Goal: Task Accomplishment & Management: Use online tool/utility

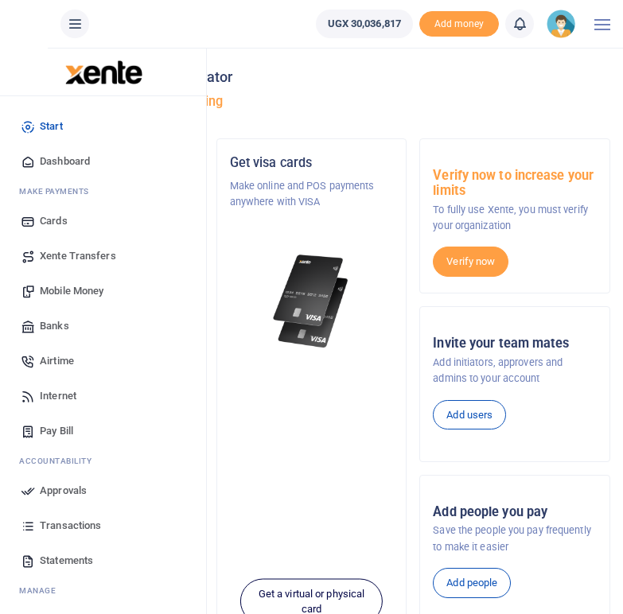
click at [81, 290] on span "Mobile Money" at bounding box center [72, 291] width 64 height 16
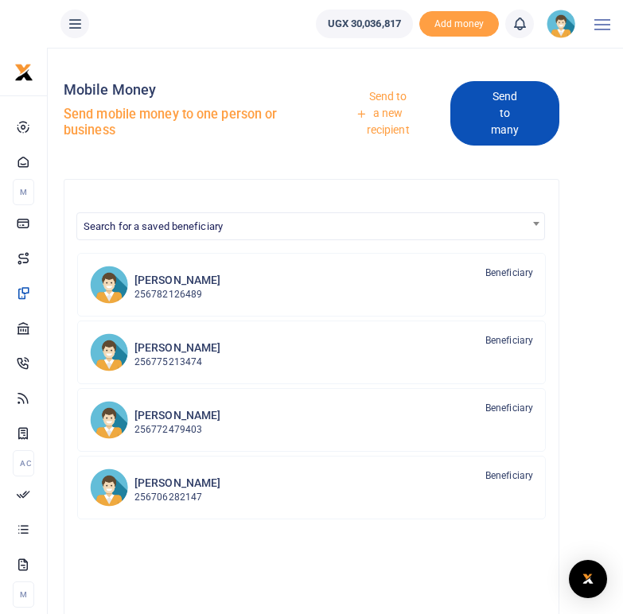
click at [500, 107] on link "Send to many" at bounding box center [504, 113] width 109 height 64
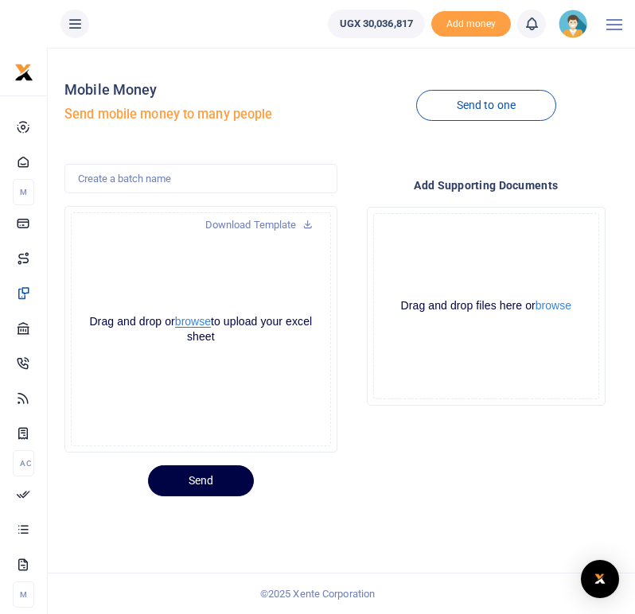
click at [203, 321] on button "browse" at bounding box center [193, 322] width 36 height 12
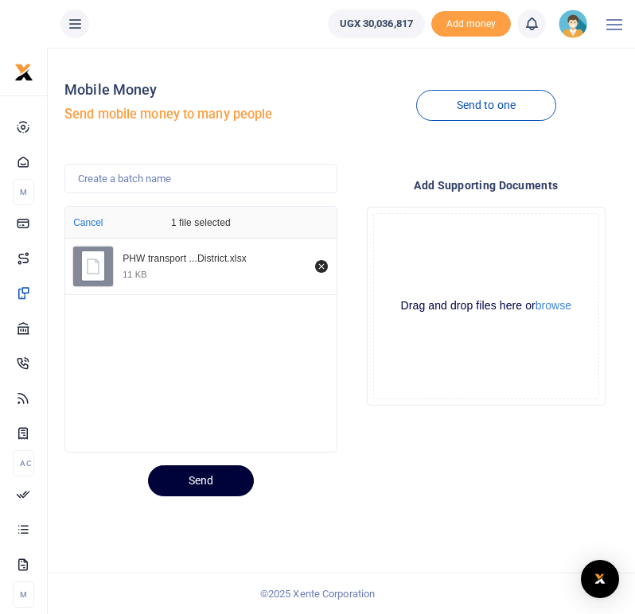
click at [195, 478] on button "Send" at bounding box center [201, 480] width 106 height 31
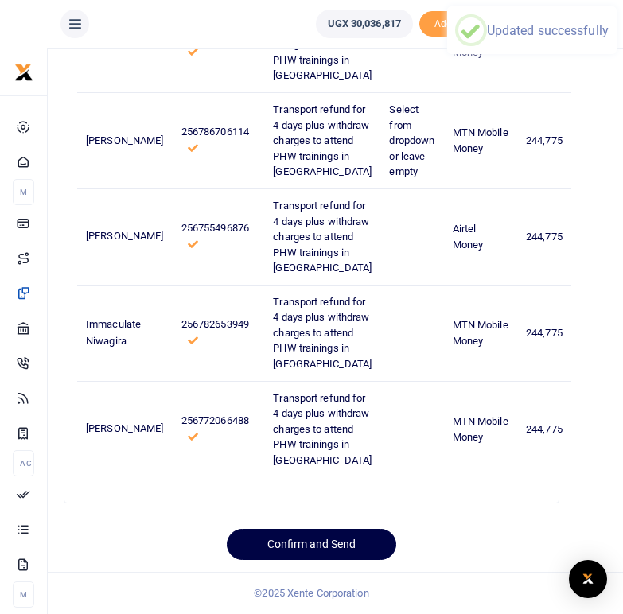
scroll to position [2603, 0]
drag, startPoint x: 629, startPoint y: 84, endPoint x: 615, endPoint y: 582, distance: 498.2
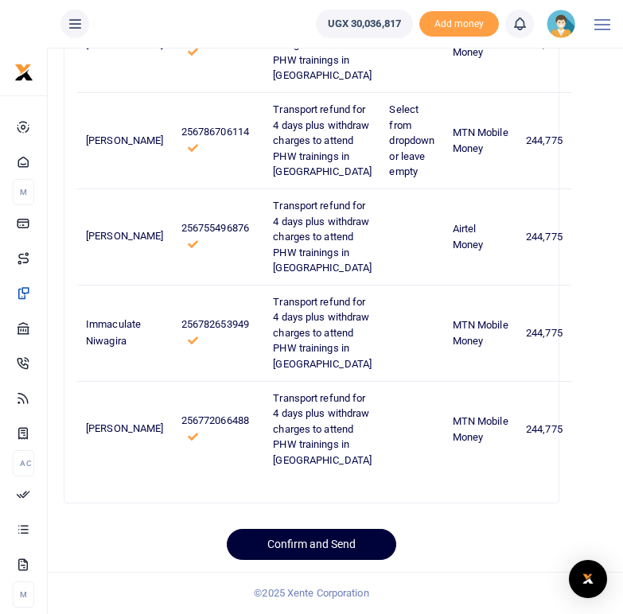
click at [307, 535] on button "Confirm and Send" at bounding box center [311, 544] width 169 height 31
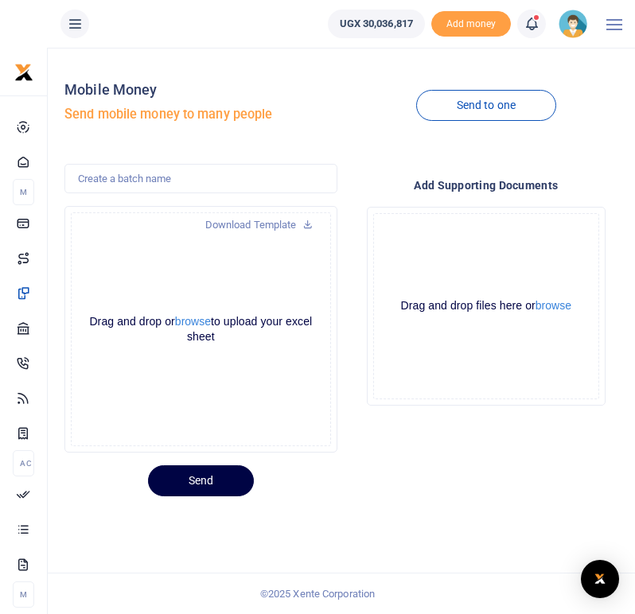
click at [538, 25] on icon at bounding box center [531, 24] width 16 height 18
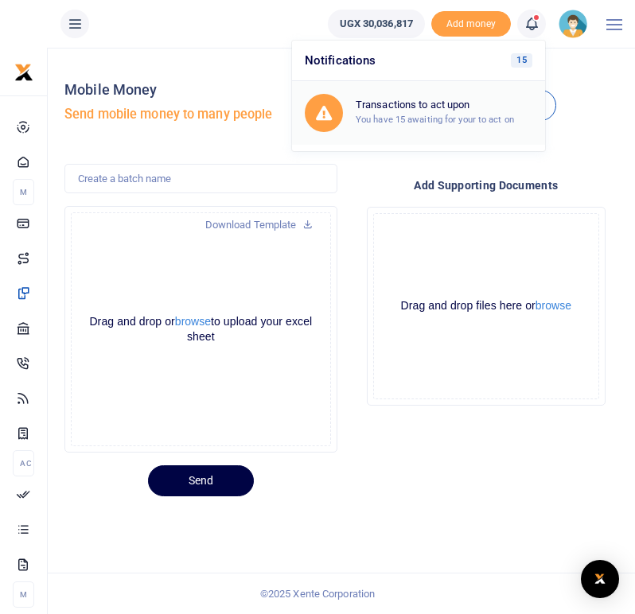
click at [428, 107] on h6 "Transactions to act upon" at bounding box center [444, 105] width 177 height 13
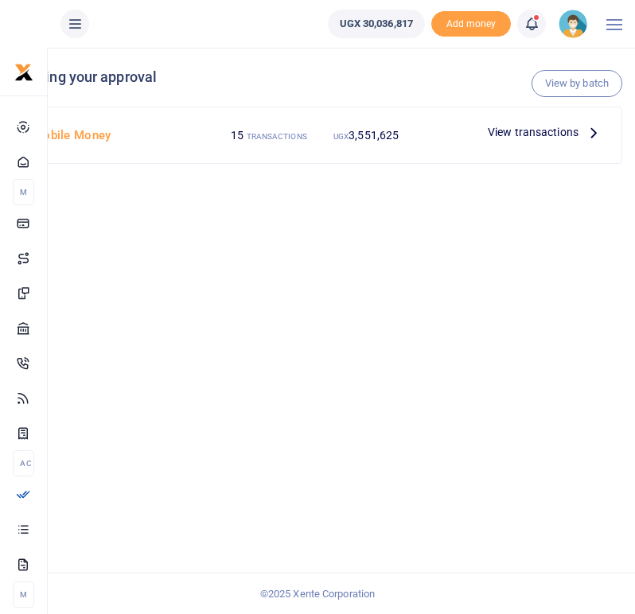
click at [594, 134] on icon at bounding box center [594, 132] width 18 height 18
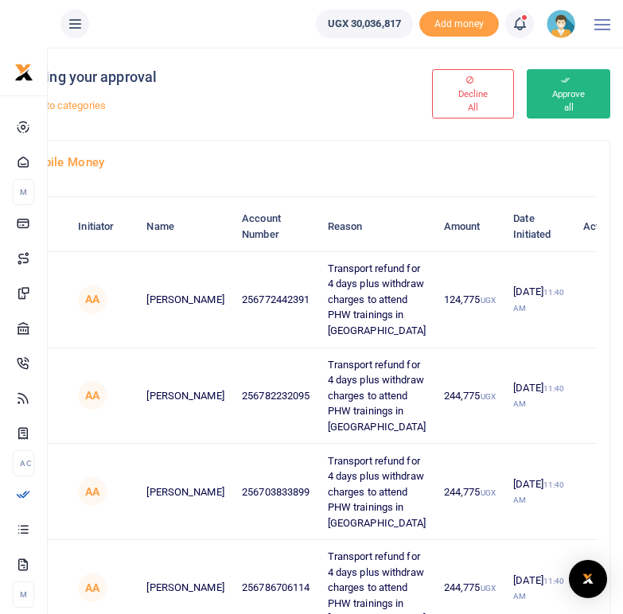
click at [582, 91] on button "Approve all" at bounding box center [569, 93] width 84 height 49
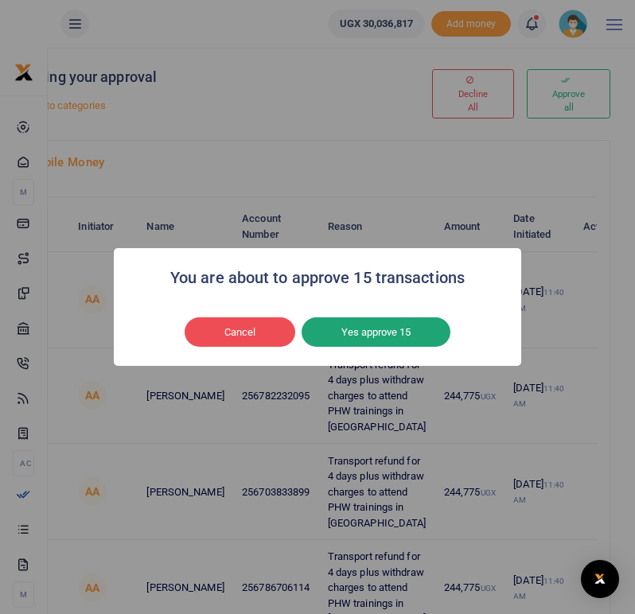
click at [380, 332] on button "Yes approve 15" at bounding box center [376, 332] width 149 height 30
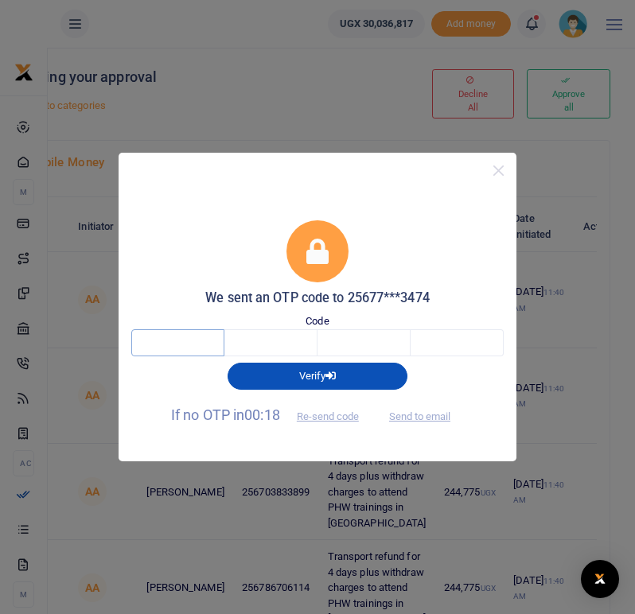
click at [193, 338] on input "text" at bounding box center [177, 342] width 93 height 27
type input "6"
type input "5"
type input "2"
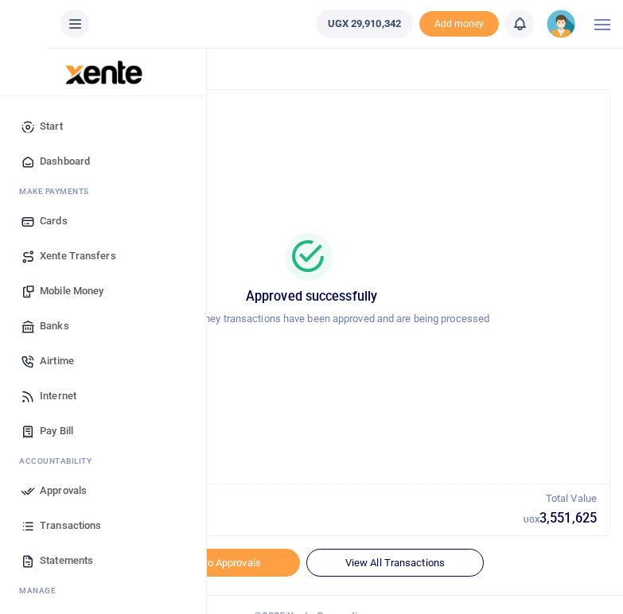
click at [80, 290] on span "Mobile Money" at bounding box center [72, 291] width 64 height 16
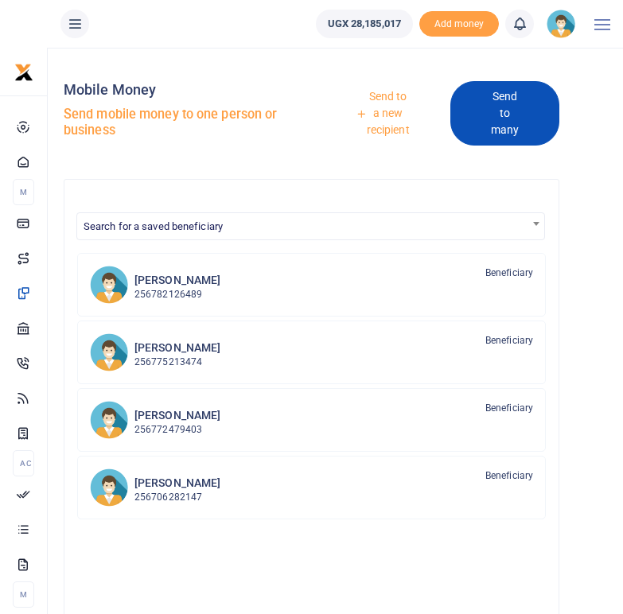
click at [510, 121] on link "Send to many" at bounding box center [504, 113] width 109 height 64
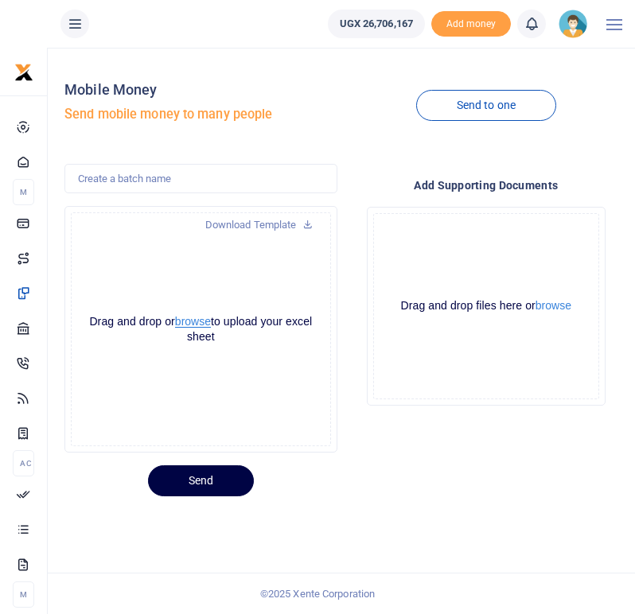
click at [211, 323] on button "browse" at bounding box center [193, 322] width 36 height 12
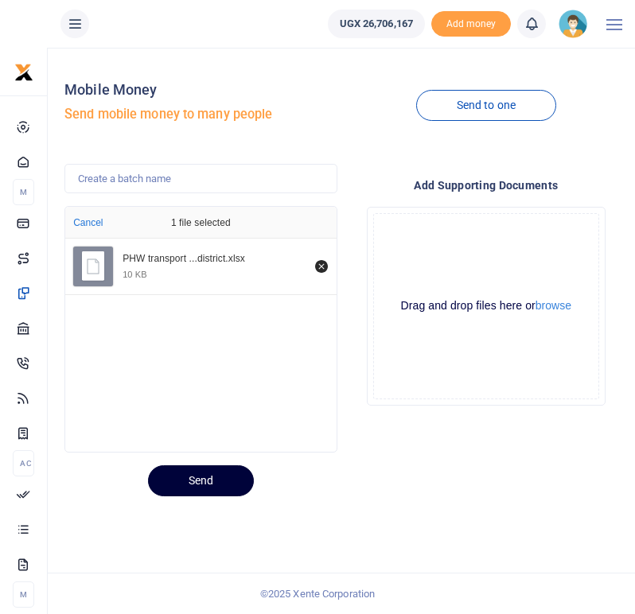
click at [199, 479] on button "Send" at bounding box center [201, 480] width 106 height 31
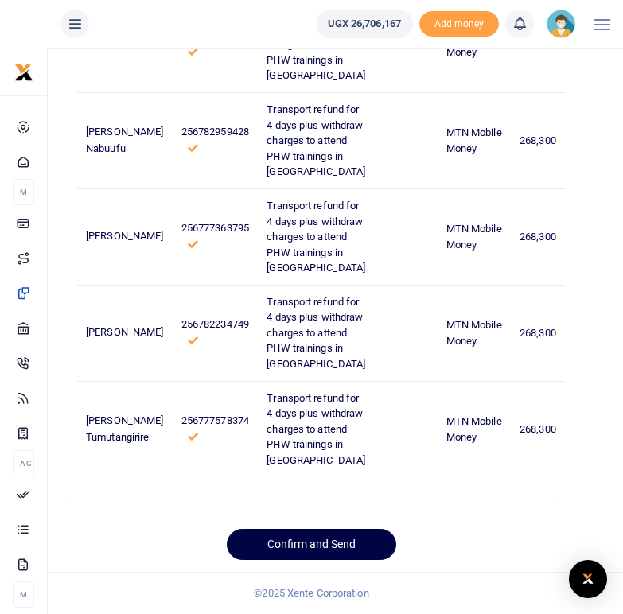
scroll to position [2603, 0]
click at [343, 546] on button "Confirm and Send" at bounding box center [311, 544] width 169 height 31
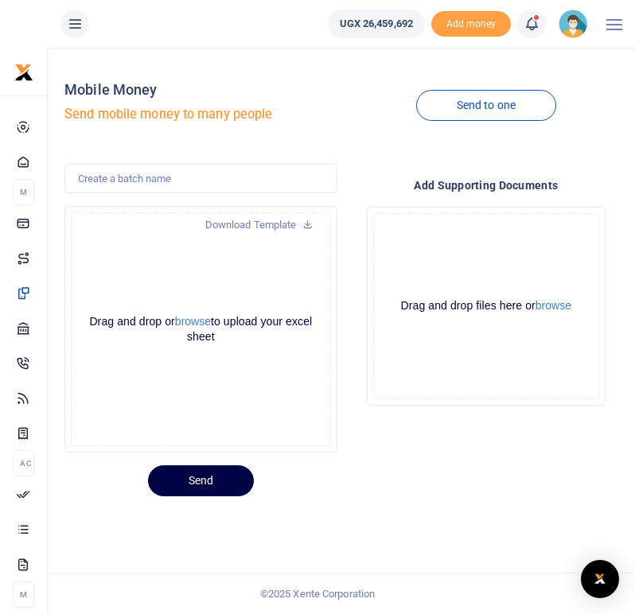
click at [531, 22] on icon at bounding box center [531, 24] width 16 height 18
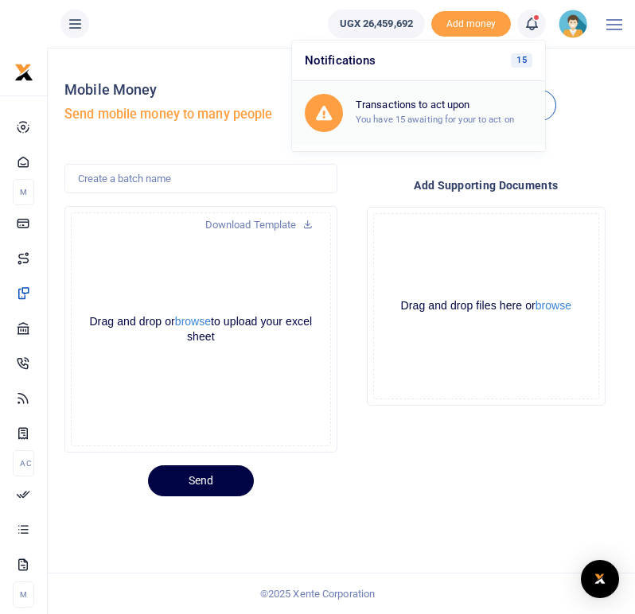
click at [438, 120] on small "You have 15 awaiting for your to act on" at bounding box center [435, 119] width 158 height 11
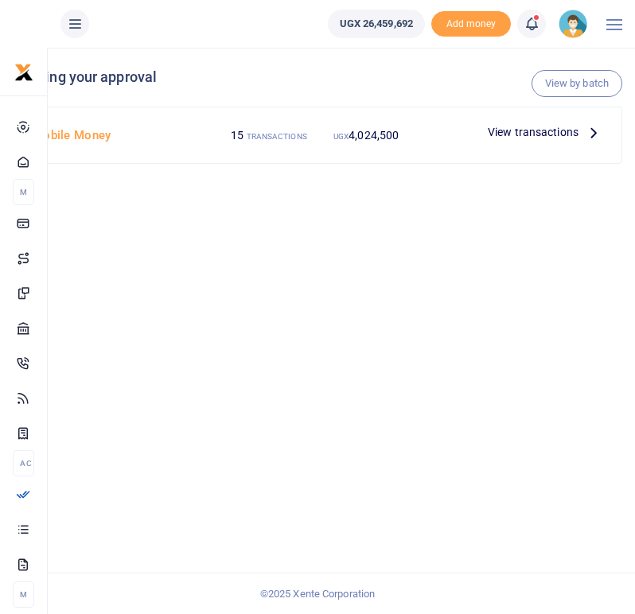
click at [589, 132] on icon at bounding box center [594, 132] width 18 height 18
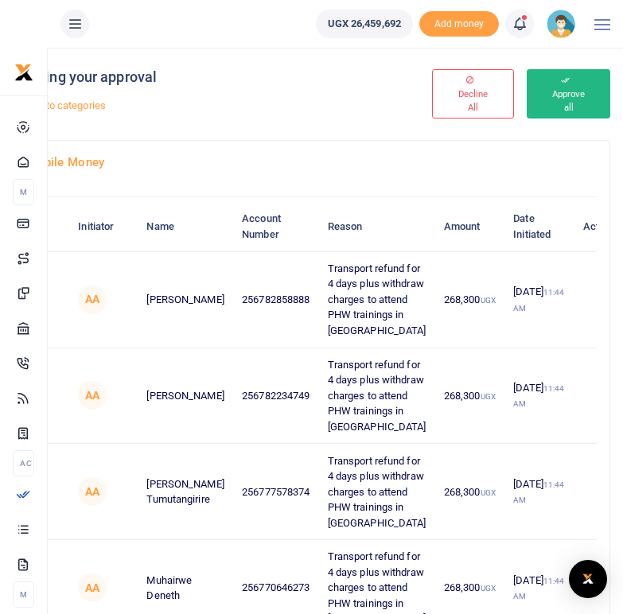
click at [566, 103] on button "Approve all" at bounding box center [569, 93] width 84 height 49
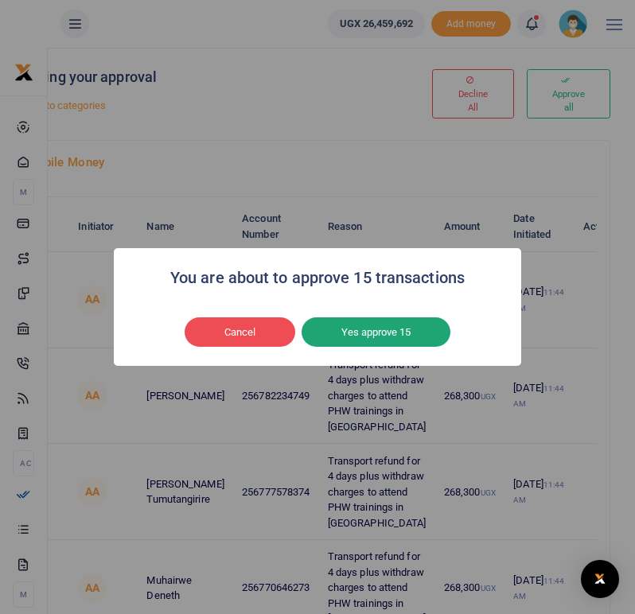
click at [387, 335] on button "Yes approve 15" at bounding box center [376, 332] width 149 height 30
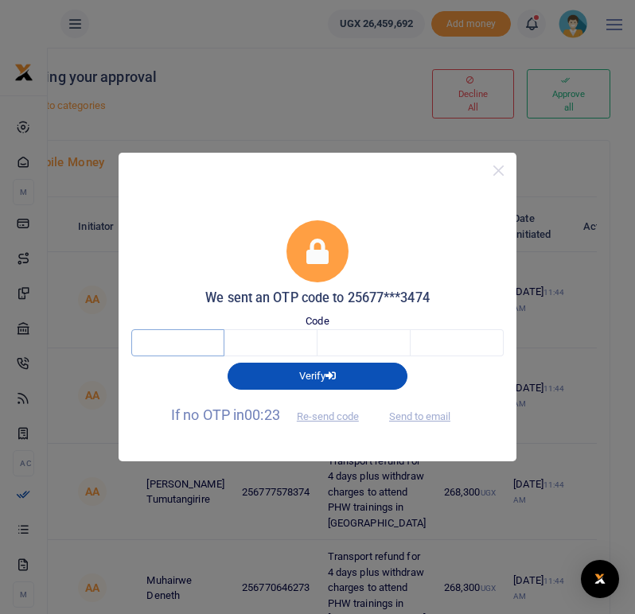
click at [196, 337] on input "text" at bounding box center [177, 342] width 93 height 27
type input "7"
type input "8"
type input "7"
type input "8"
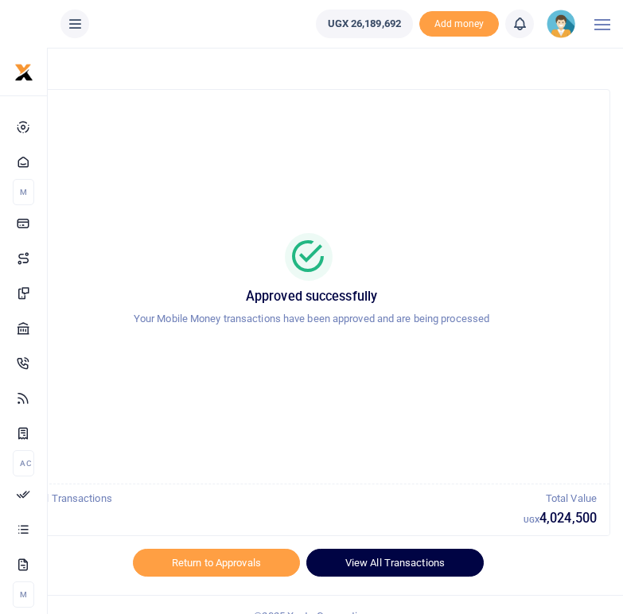
click at [398, 571] on link "View All Transactions" at bounding box center [394, 562] width 177 height 27
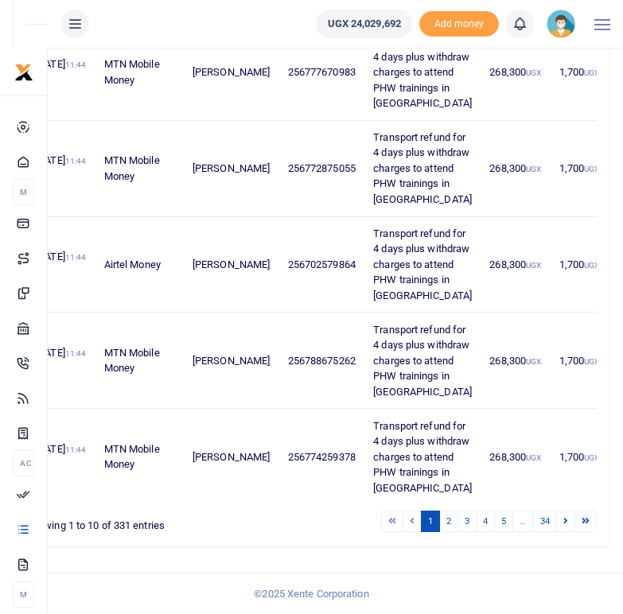
scroll to position [1851, 0]
click at [449, 511] on link "2" at bounding box center [448, 521] width 19 height 21
click at [426, 511] on link "1" at bounding box center [430, 521] width 19 height 21
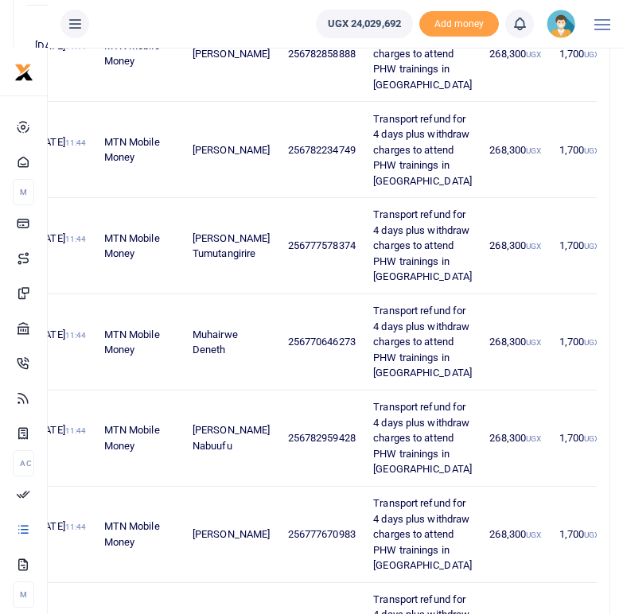
scroll to position [0, 0]
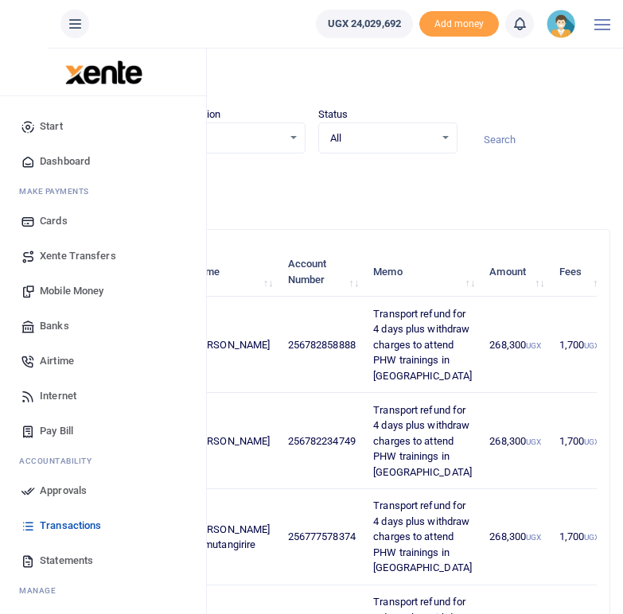
click at [56, 293] on span "Mobile Money" at bounding box center [72, 291] width 64 height 16
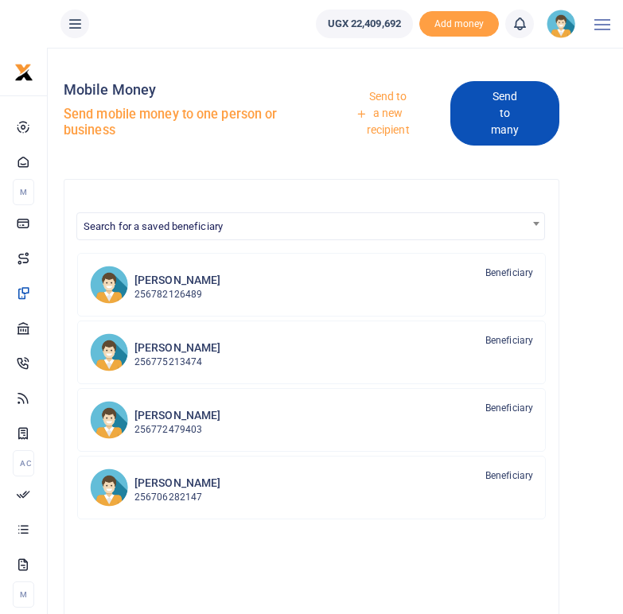
click at [516, 117] on link "Send to many" at bounding box center [504, 113] width 109 height 64
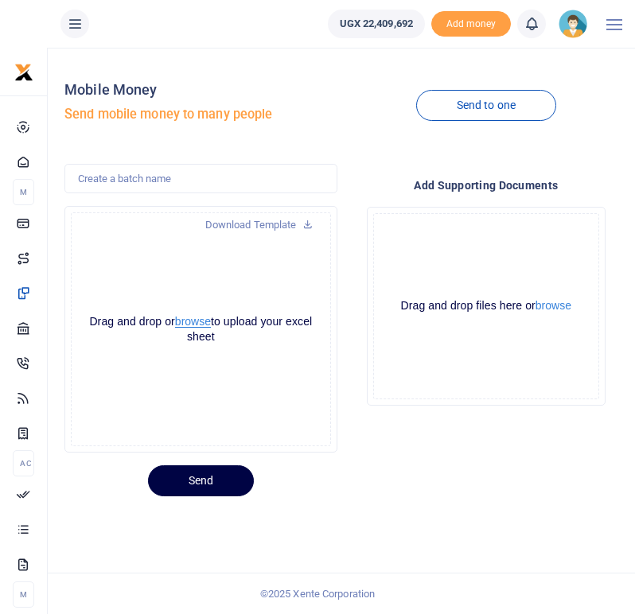
click at [206, 326] on button "browse" at bounding box center [193, 322] width 36 height 12
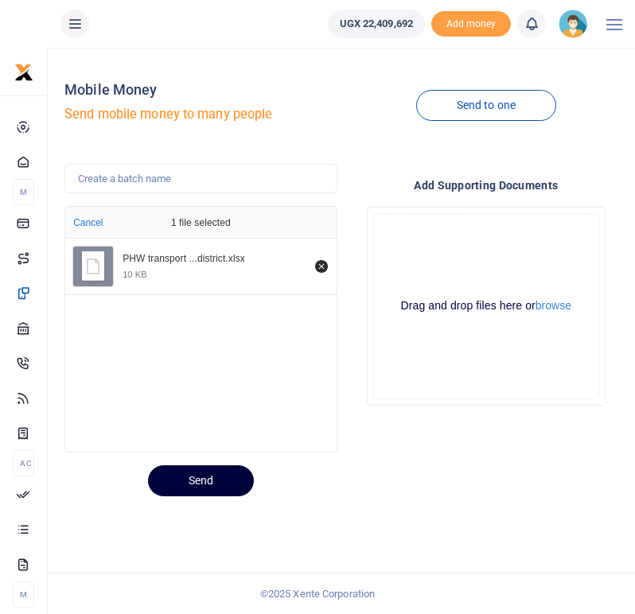
click at [215, 481] on button "Send" at bounding box center [201, 480] width 106 height 31
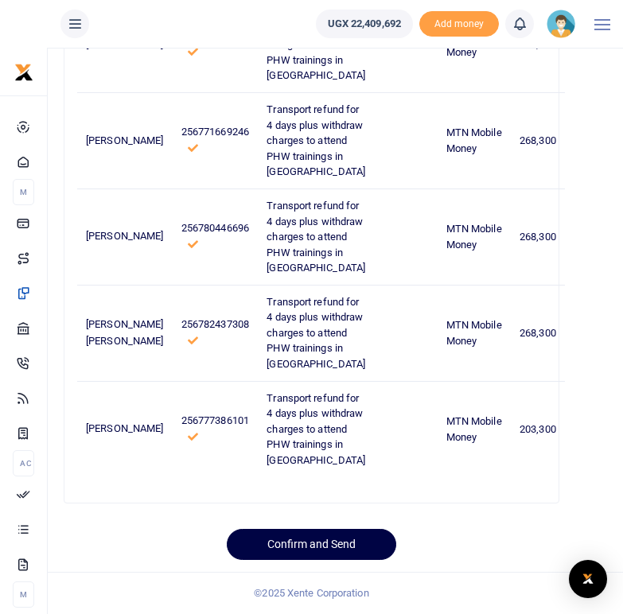
scroll to position [2603, 0]
click at [337, 548] on button "Confirm and Send" at bounding box center [311, 544] width 169 height 31
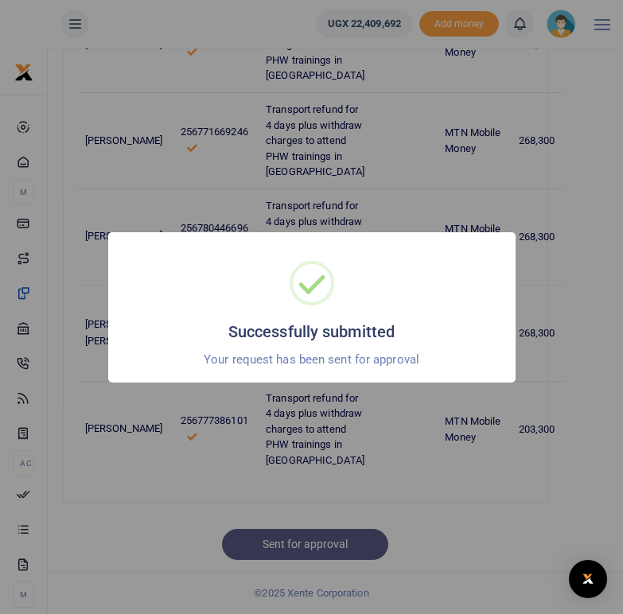
scroll to position [2370, 0]
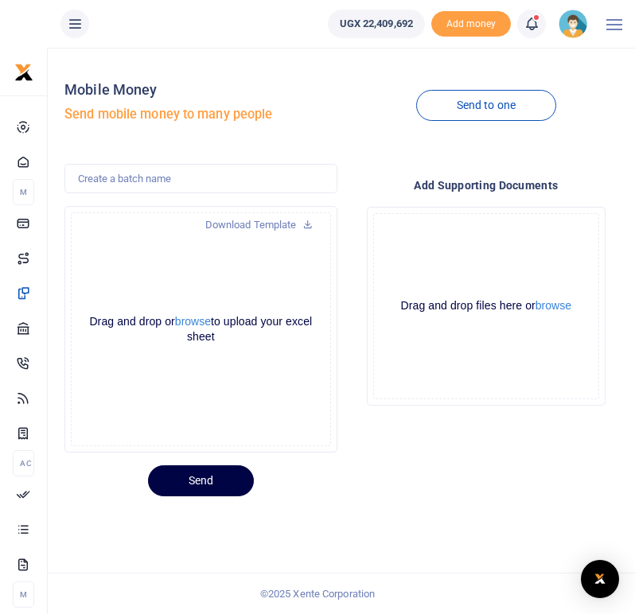
click at [536, 27] on icon at bounding box center [531, 24] width 16 height 18
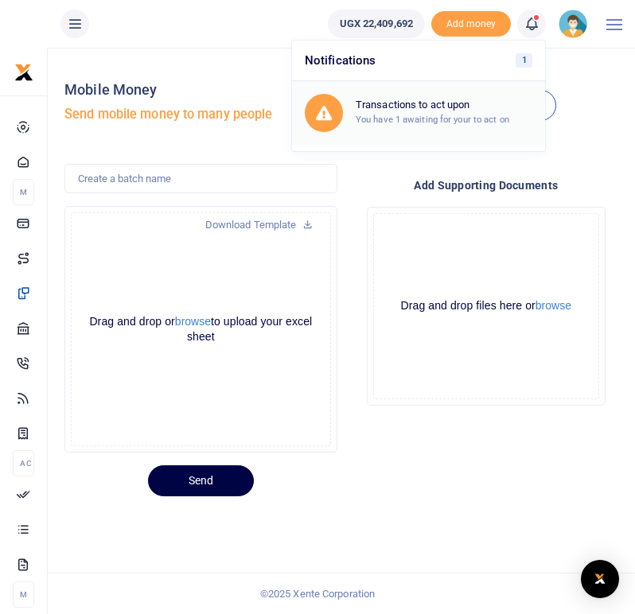
click at [430, 115] on small "You have 1 awaiting for your to act on" at bounding box center [433, 119] width 154 height 11
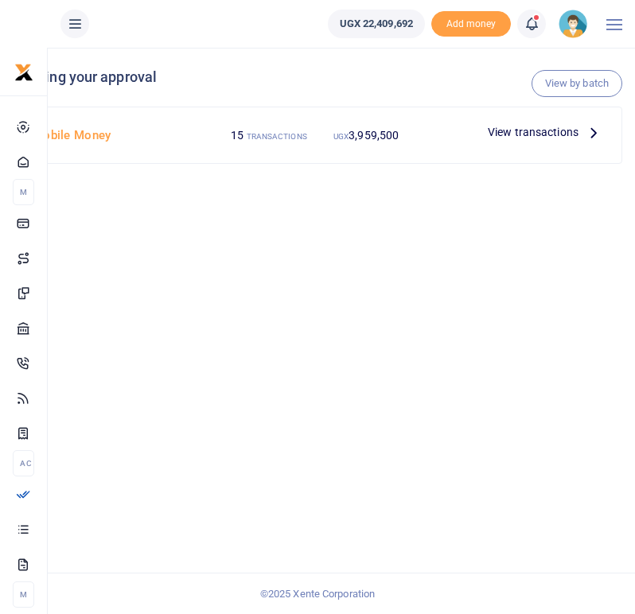
click at [593, 131] on icon at bounding box center [594, 132] width 18 height 18
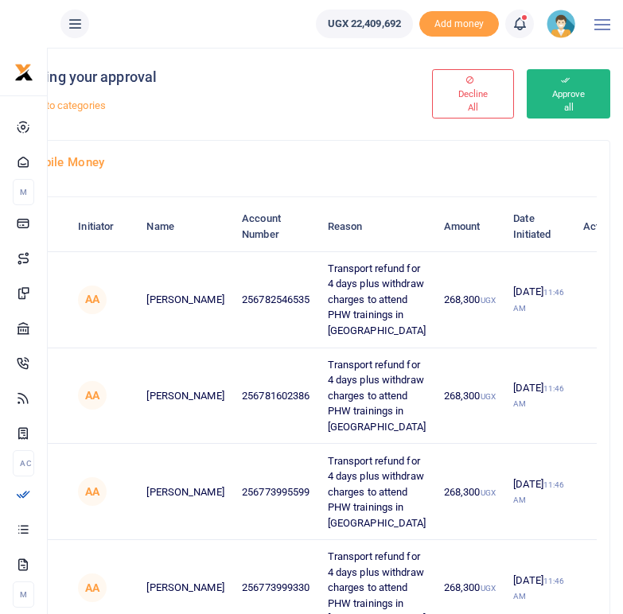
click at [551, 101] on button "Approve all" at bounding box center [569, 93] width 84 height 49
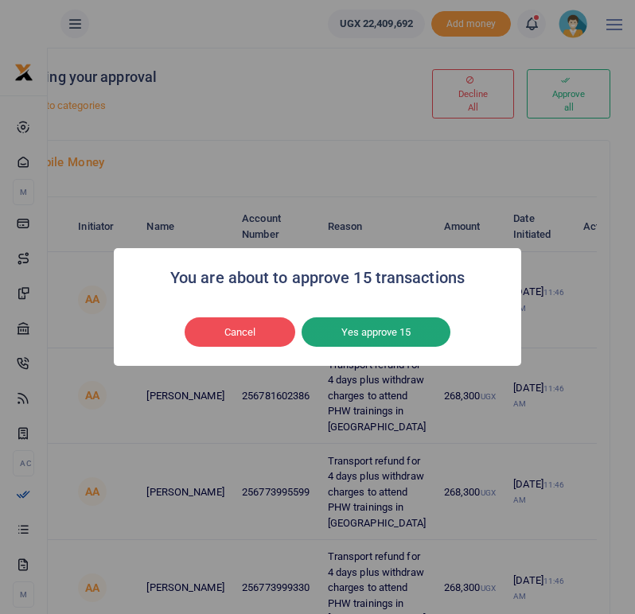
click at [377, 333] on button "Yes approve 15" at bounding box center [376, 332] width 149 height 30
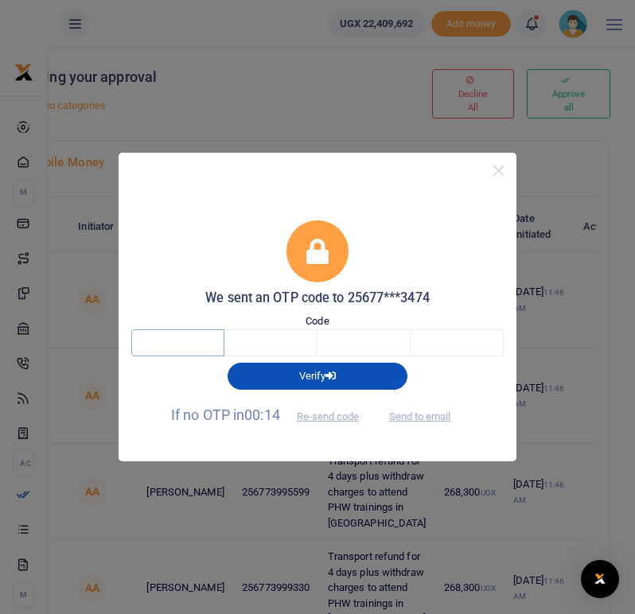
click at [193, 344] on input "text" at bounding box center [177, 342] width 93 height 27
type input "7"
type input "9"
type input "1"
type input "6"
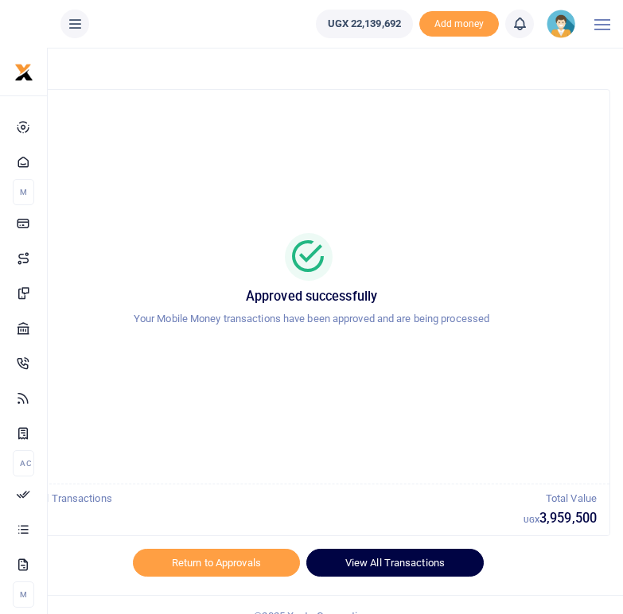
click at [369, 561] on link "View All Transactions" at bounding box center [394, 562] width 177 height 27
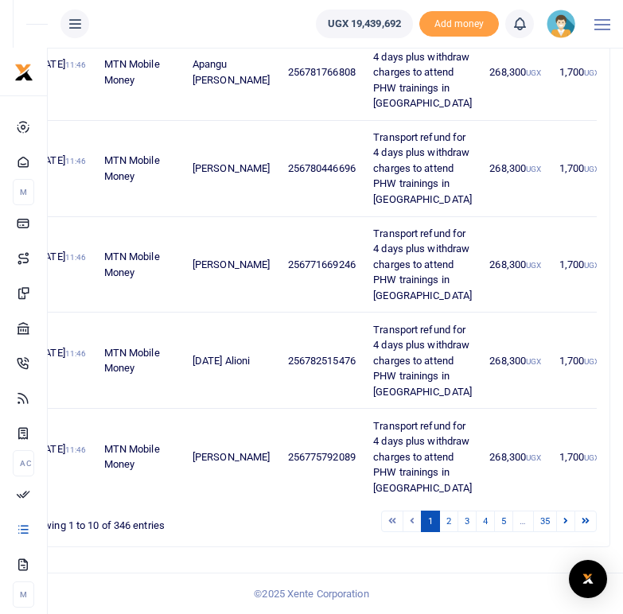
scroll to position [1851, 0]
click at [449, 512] on link "2" at bounding box center [448, 521] width 19 height 21
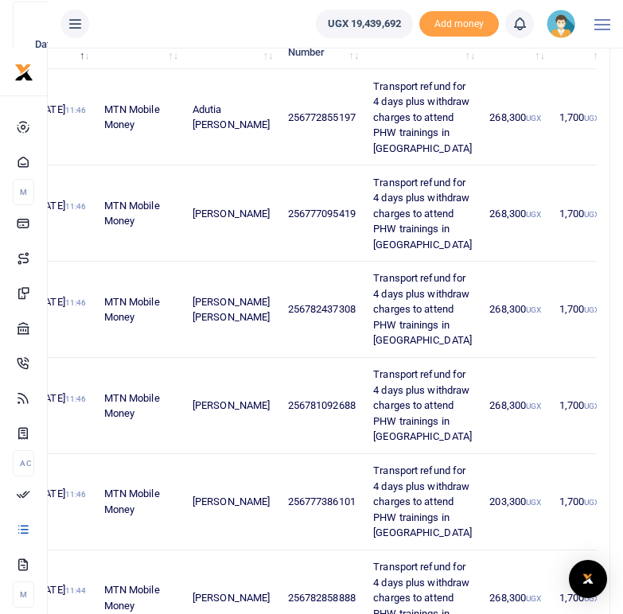
scroll to position [0, 0]
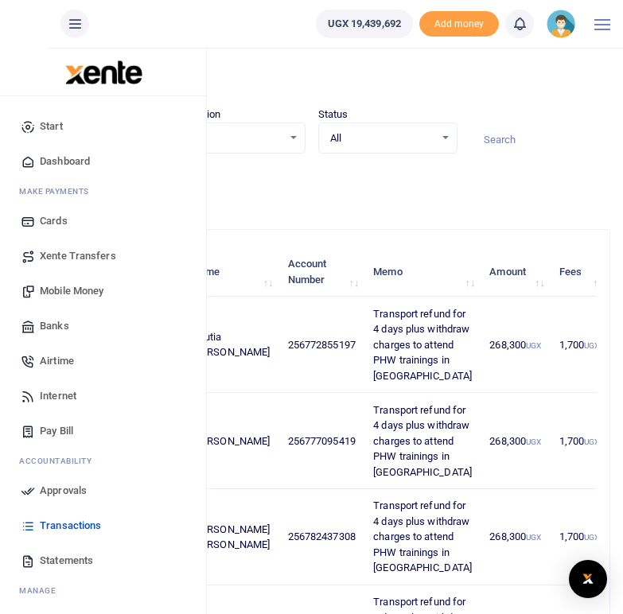
click at [53, 291] on span "Mobile Money" at bounding box center [72, 291] width 64 height 16
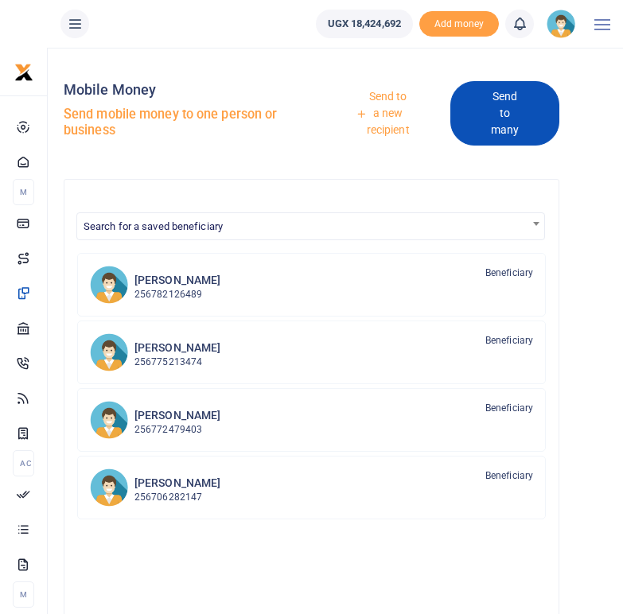
click at [512, 115] on link "Send to many" at bounding box center [504, 113] width 109 height 64
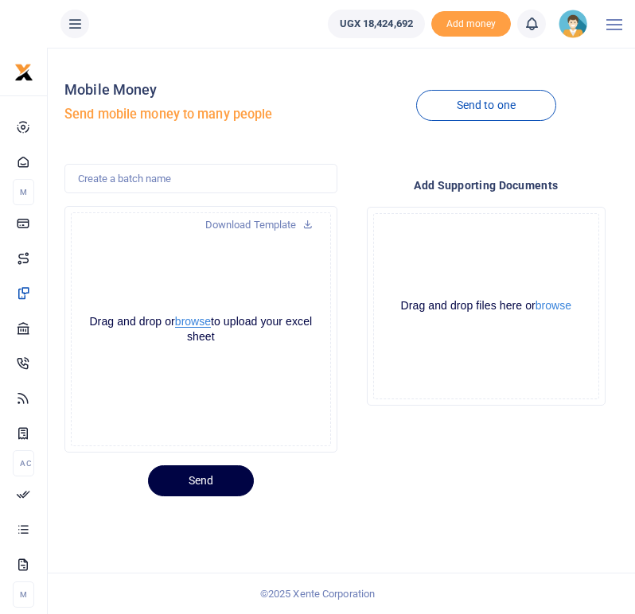
click at [211, 325] on button "browse" at bounding box center [193, 322] width 36 height 12
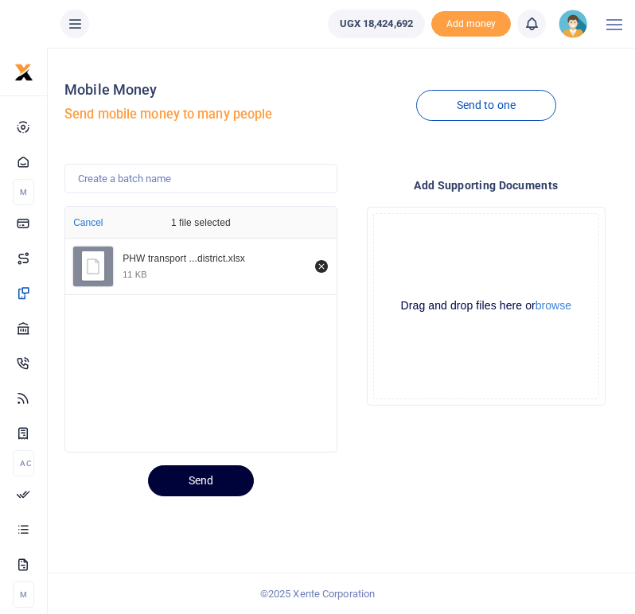
click at [213, 478] on button "Send" at bounding box center [201, 480] width 106 height 31
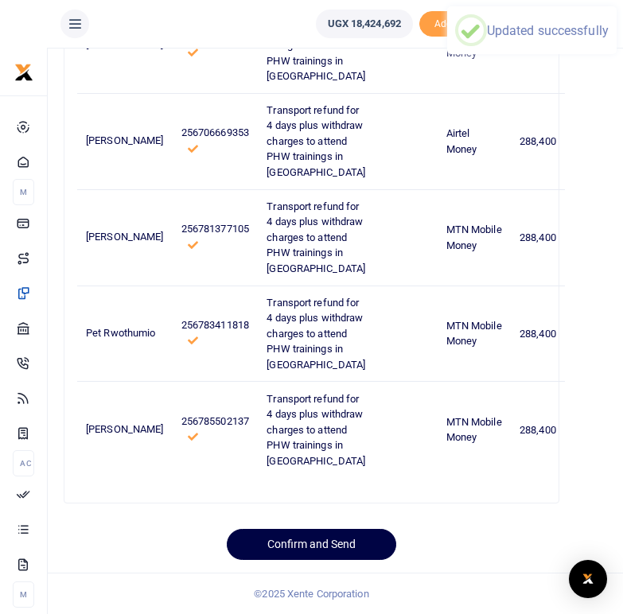
scroll to position [2981, 0]
drag, startPoint x: 628, startPoint y: 85, endPoint x: 623, endPoint y: 600, distance: 514.7
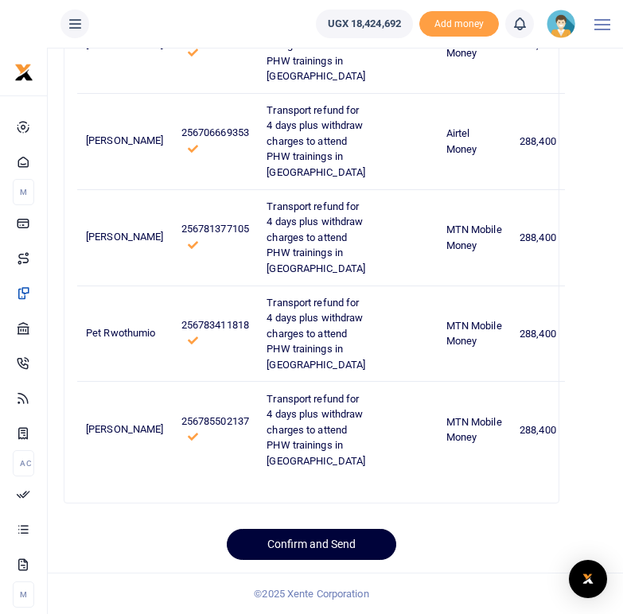
click at [332, 542] on button "Confirm and Send" at bounding box center [311, 544] width 169 height 31
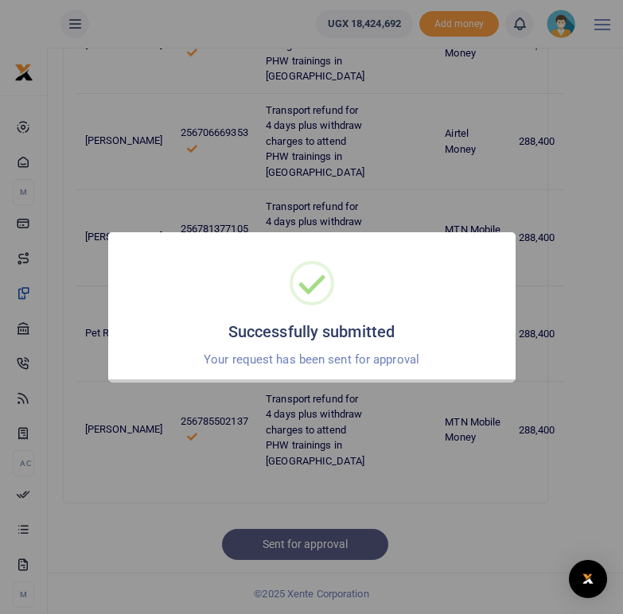
scroll to position [2718, 0]
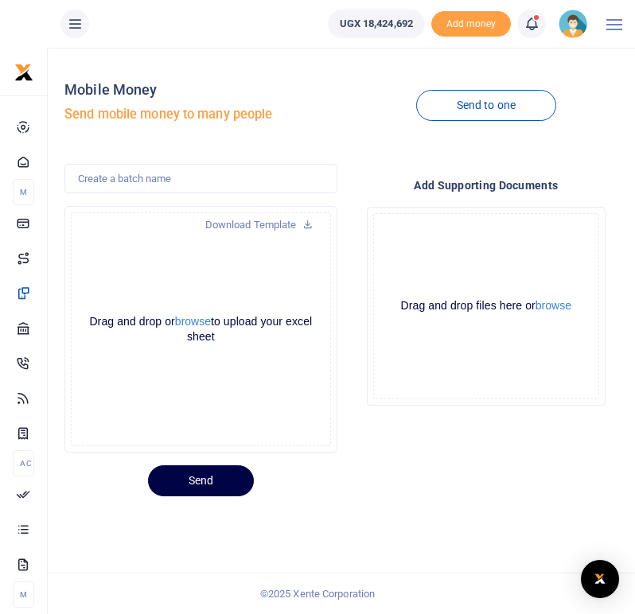
click at [531, 12] on link at bounding box center [531, 24] width 29 height 29
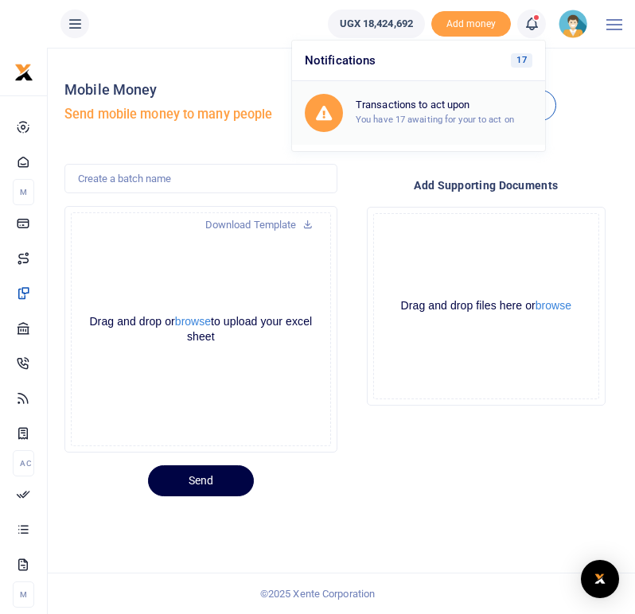
click at [458, 103] on h6 "Transactions to act upon" at bounding box center [444, 105] width 177 height 13
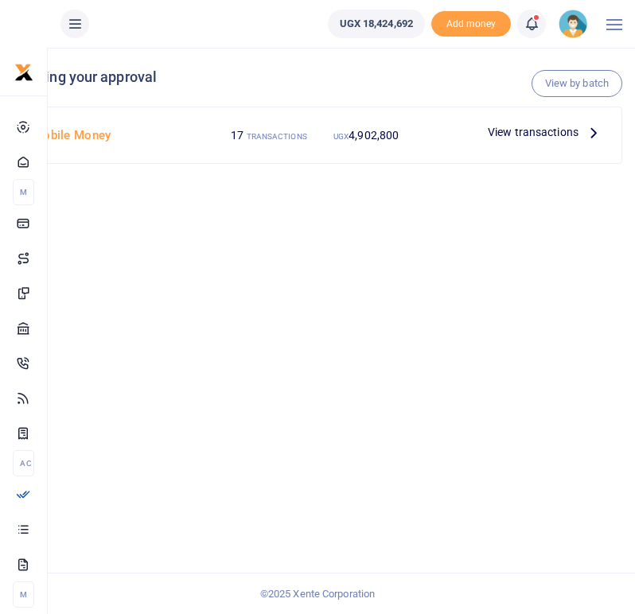
click at [593, 132] on icon at bounding box center [594, 132] width 18 height 18
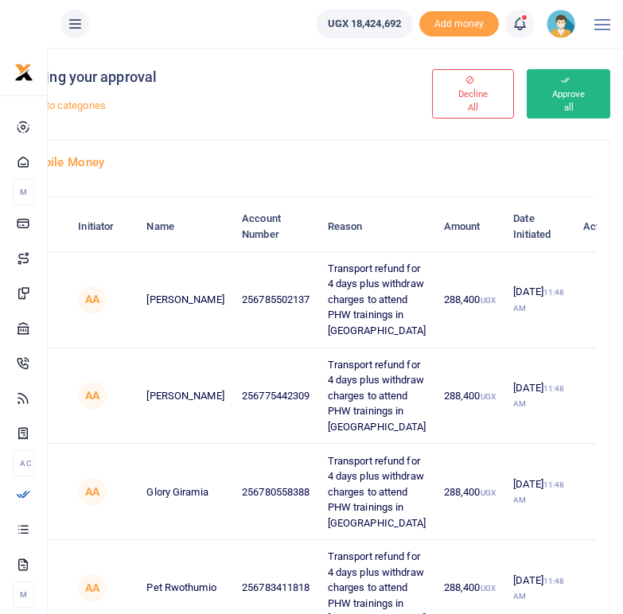
click at [554, 97] on button "Approve all" at bounding box center [569, 93] width 84 height 49
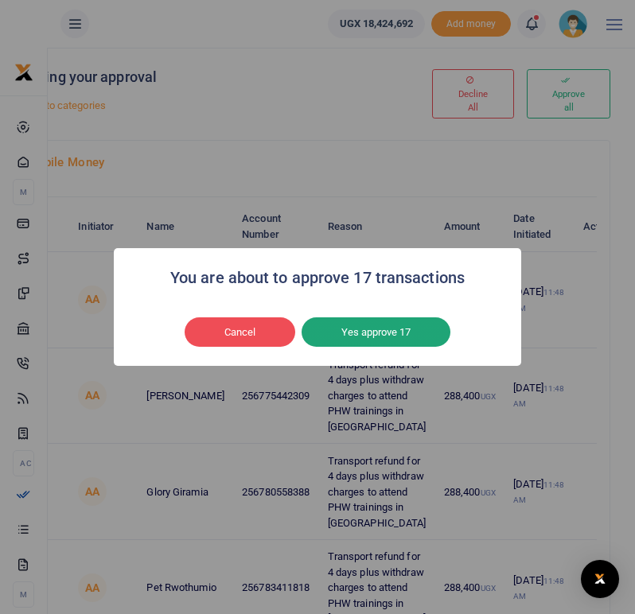
click at [371, 333] on button "Yes approve 17" at bounding box center [376, 332] width 149 height 30
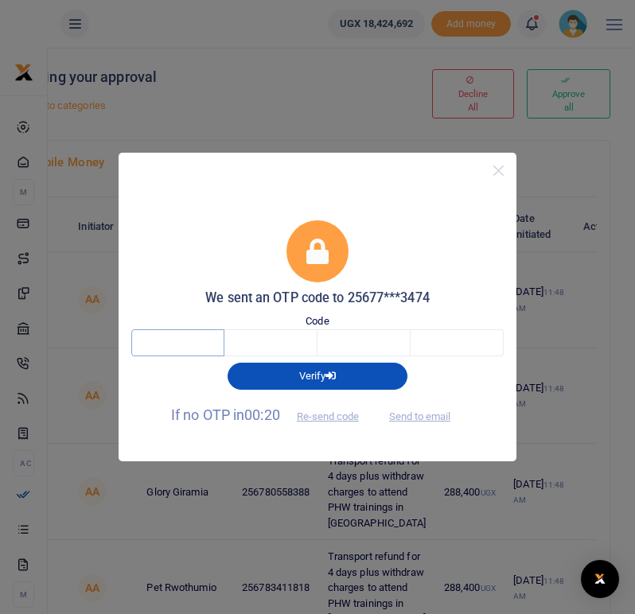
click at [185, 339] on input "text" at bounding box center [177, 342] width 93 height 27
type input "7"
type input "1"
type input "0"
type input "6"
